Goal: Information Seeking & Learning: Learn about a topic

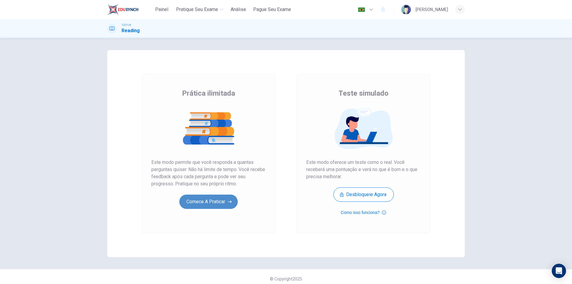
click at [213, 202] on button "Comece a praticar" at bounding box center [208, 201] width 58 height 14
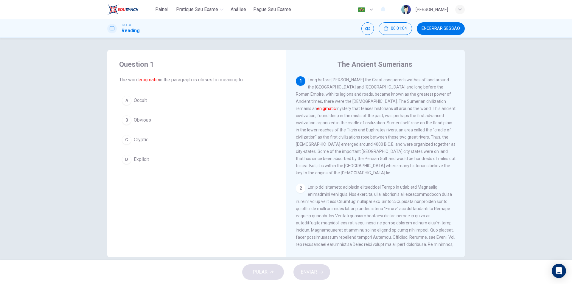
click at [137, 101] on span "Occult" at bounding box center [140, 100] width 13 height 7
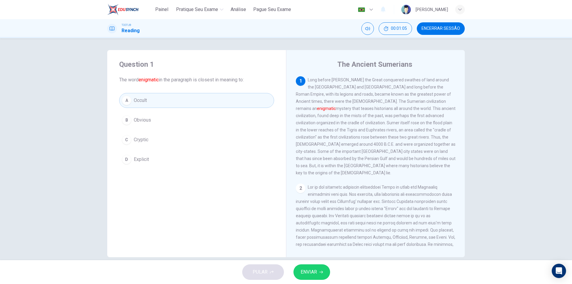
click at [310, 271] on span "ENVIAR" at bounding box center [308, 272] width 16 height 8
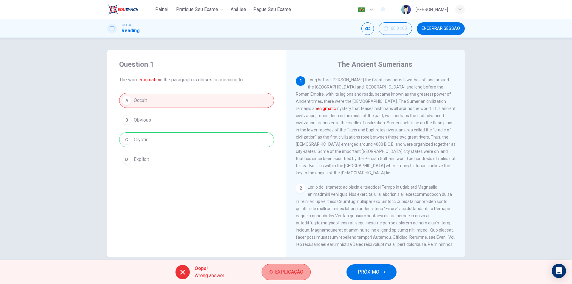
click at [281, 275] on span "Explicação" at bounding box center [289, 272] width 28 height 8
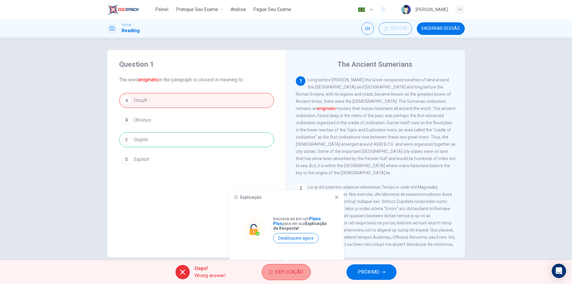
click at [281, 275] on span "Explicação" at bounding box center [289, 272] width 28 height 8
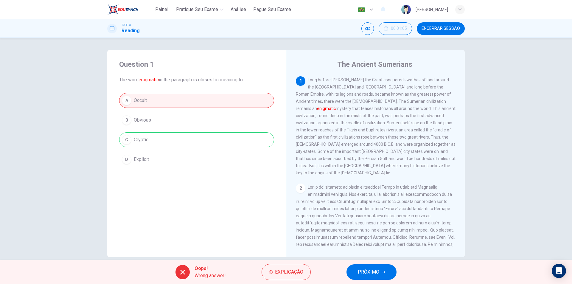
click at [390, 274] on button "PRÓXIMO" at bounding box center [371, 271] width 50 height 15
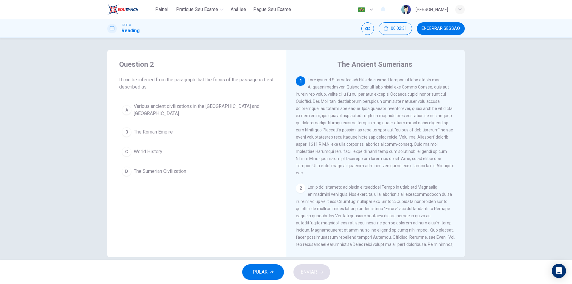
click at [126, 171] on div "D" at bounding box center [127, 171] width 10 height 10
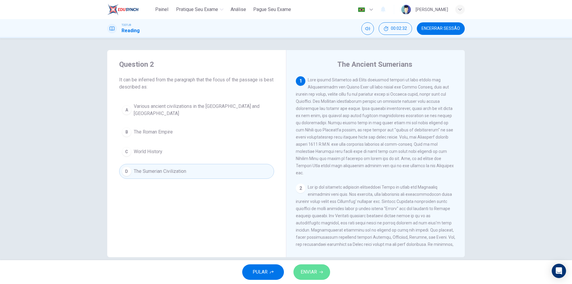
click at [307, 271] on span "ENVIAR" at bounding box center [308, 272] width 16 height 8
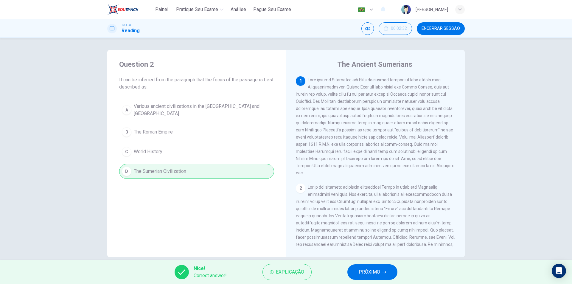
click at [371, 272] on span "PRÓXIMO" at bounding box center [368, 272] width 21 height 8
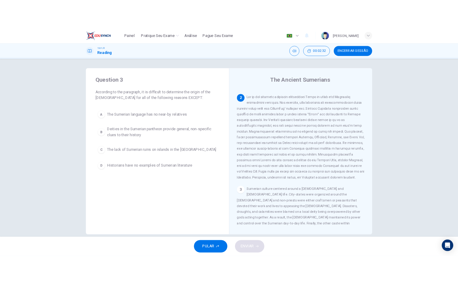
scroll to position [104, 0]
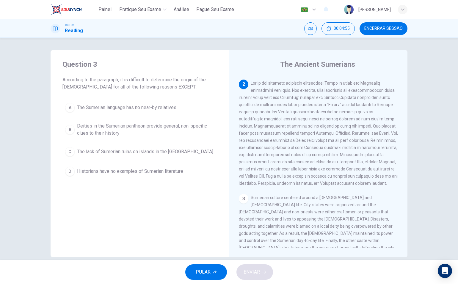
drag, startPoint x: 81, startPoint y: 84, endPoint x: 53, endPoint y: 79, distance: 28.6
click at [53, 79] on div "Question 3 According to the paragraph, it is difficult to determine the origin …" at bounding box center [140, 119] width 179 height 138
drag, startPoint x: 61, startPoint y: 81, endPoint x: 160, endPoint y: 90, distance: 99.0
click at [160, 90] on div "Question 3 According to the paragraph, it is difficult to determine the origin …" at bounding box center [140, 119] width 179 height 138
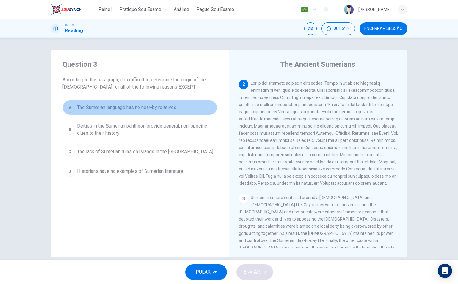
click at [119, 107] on span "The Sumerian language has no near-by relatives" at bounding box center [126, 107] width 99 height 7
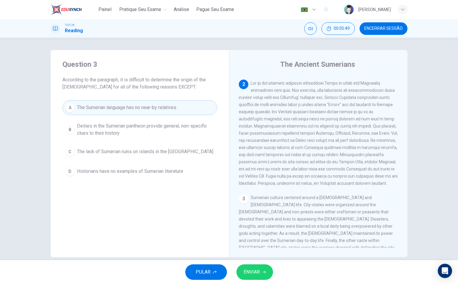
click at [89, 152] on span "The lack of Sumerian ruins on islands in the [GEOGRAPHIC_DATA]" at bounding box center [145, 151] width 136 height 7
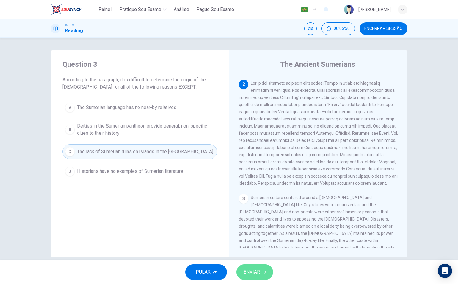
click at [258, 272] on span "ENVIAR" at bounding box center [252, 272] width 16 height 8
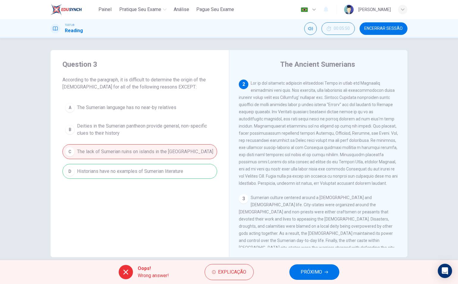
click at [321, 272] on span "PRÓXIMO" at bounding box center [311, 272] width 21 height 8
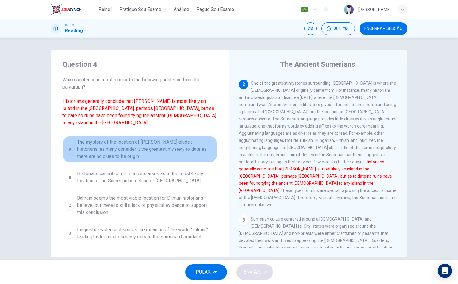
click at [102, 142] on span "The mystery of the location of [PERSON_NAME] eludes historians, as many conside…" at bounding box center [146, 148] width 138 height 21
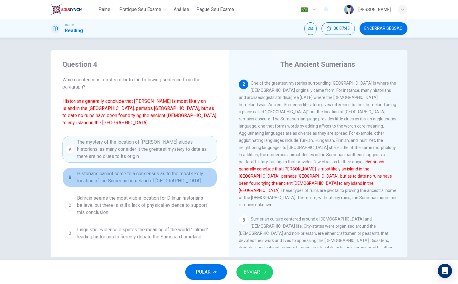
click at [162, 174] on span "Historians cannot come to a consensus as to the most-likely location of the Sum…" at bounding box center [146, 177] width 138 height 14
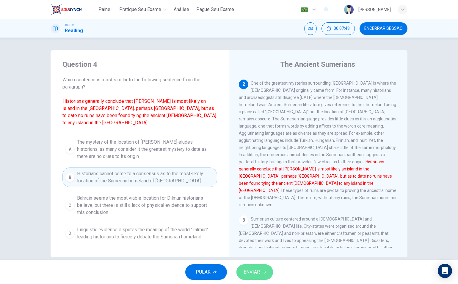
click at [246, 270] on span "ENVIAR" at bounding box center [252, 272] width 16 height 8
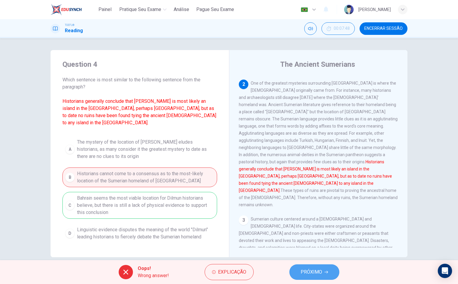
click at [318, 273] on span "PRÓXIMO" at bounding box center [311, 272] width 21 height 8
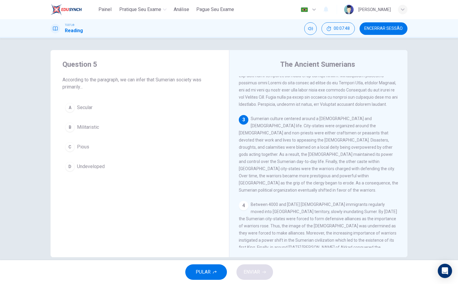
scroll to position [185, 0]
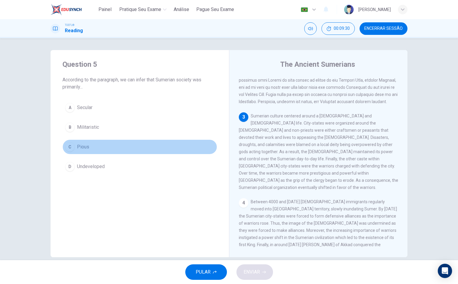
click at [78, 149] on span "Pious" at bounding box center [83, 146] width 12 height 7
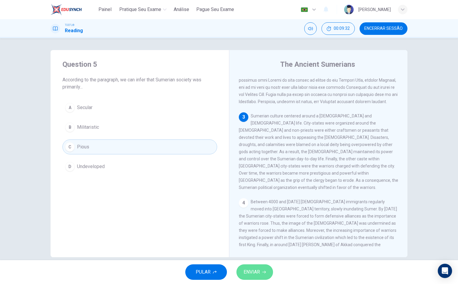
click at [255, 274] on span "ENVIAR" at bounding box center [252, 272] width 16 height 8
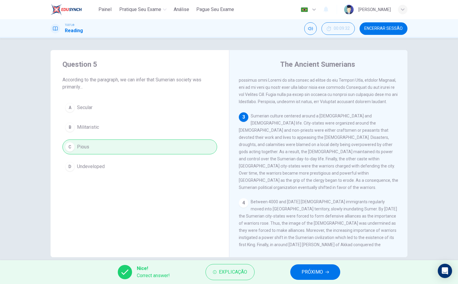
drag, startPoint x: 378, startPoint y: 30, endPoint x: 253, endPoint y: 41, distance: 125.8
click at [378, 30] on span "Encerrar Sessão" at bounding box center [384, 28] width 38 height 5
